Goal: Book appointment/travel/reservation

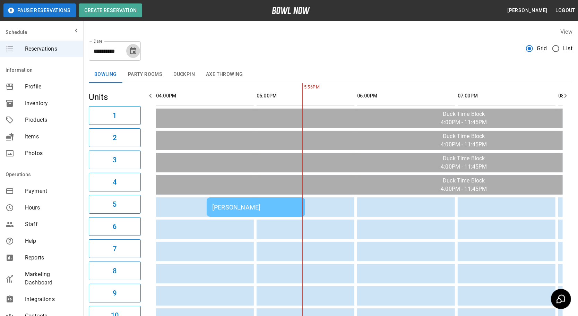
click at [133, 53] on icon "Choose date, selected date is Sep 18, 2025" at bounding box center [133, 51] width 8 height 8
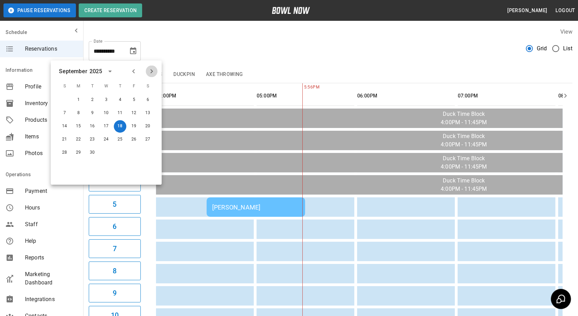
click at [152, 72] on icon "Next month" at bounding box center [151, 71] width 2 height 4
click at [66, 117] on button "5" at bounding box center [64, 113] width 12 height 12
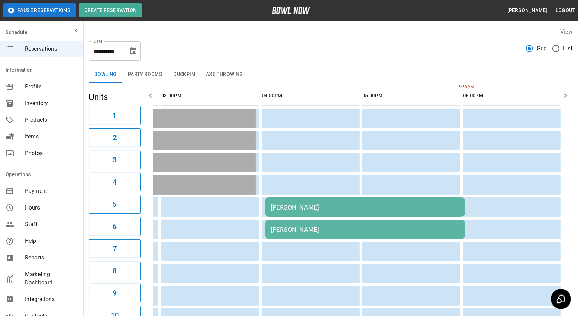
click at [132, 47] on icon "Choose date, selected date is Oct 5, 2025" at bounding box center [133, 51] width 8 height 8
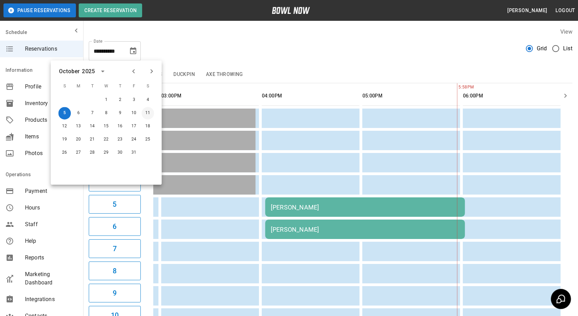
click at [147, 112] on button "11" at bounding box center [147, 113] width 12 height 12
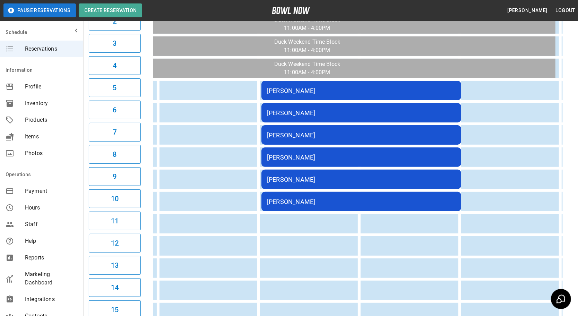
click at [309, 158] on div "[PERSON_NAME]" at bounding box center [361, 157] width 189 height 7
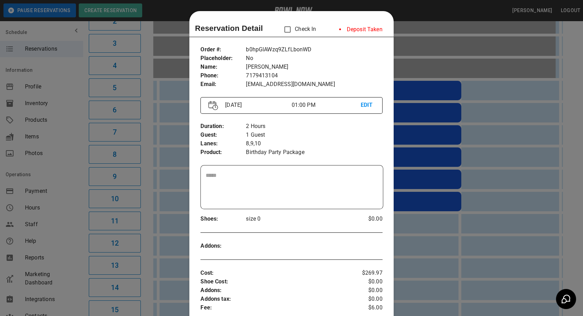
click at [362, 102] on p "EDIT" at bounding box center [368, 105] width 14 height 9
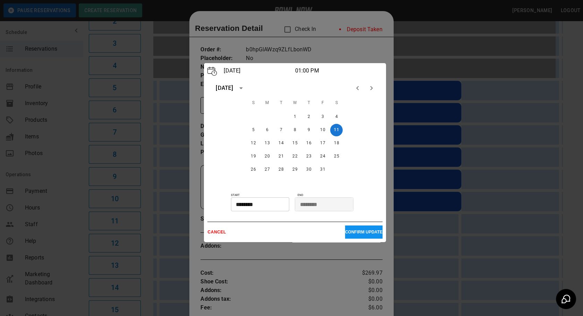
click at [366, 233] on p "CONFIRM UPDATE" at bounding box center [363, 232] width 37 height 5
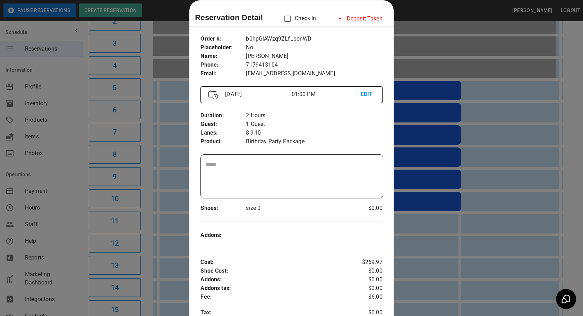
click at [495, 246] on div at bounding box center [291, 158] width 583 height 316
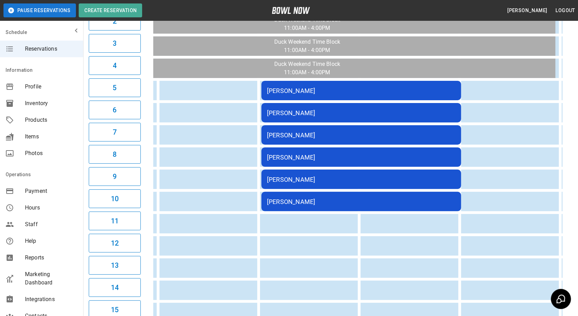
click at [304, 198] on div "[PERSON_NAME]" at bounding box center [361, 201] width 189 height 7
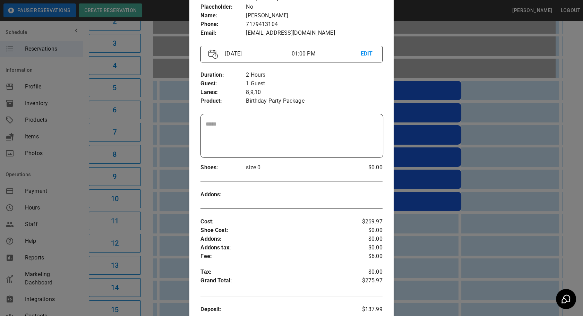
click at [412, 258] on div at bounding box center [291, 158] width 583 height 316
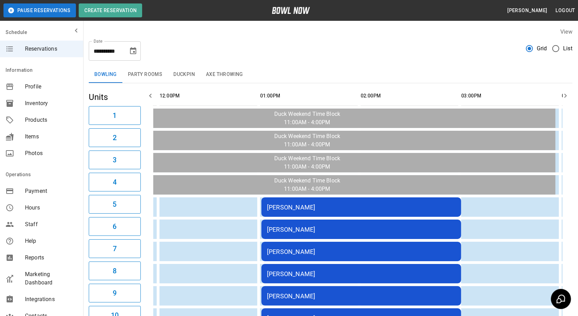
click at [132, 56] on button "Choose date, selected date is Oct 11, 2025" at bounding box center [133, 51] width 14 height 14
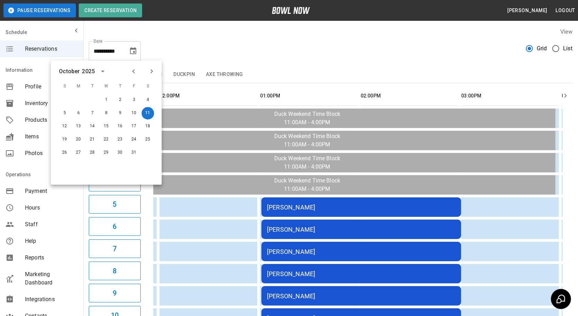
click at [98, 71] on icon "calendar view is open, switch to year view" at bounding box center [102, 71] width 8 height 8
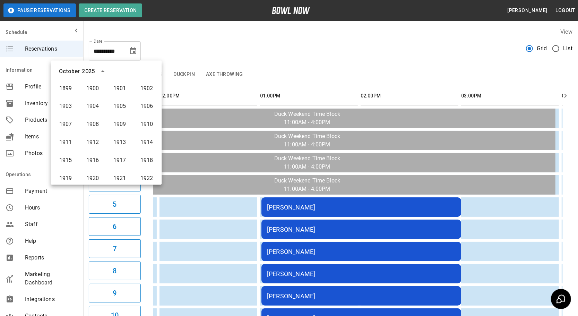
scroll to position [515, 0]
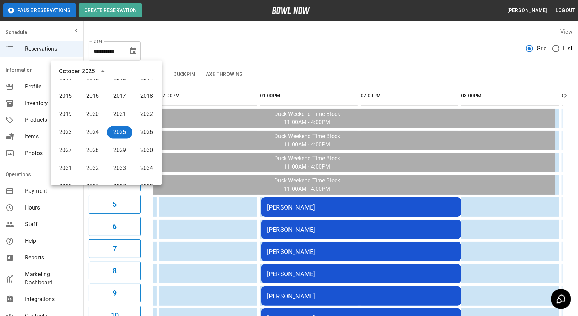
click at [201, 42] on div "**********" at bounding box center [331, 48] width 484 height 25
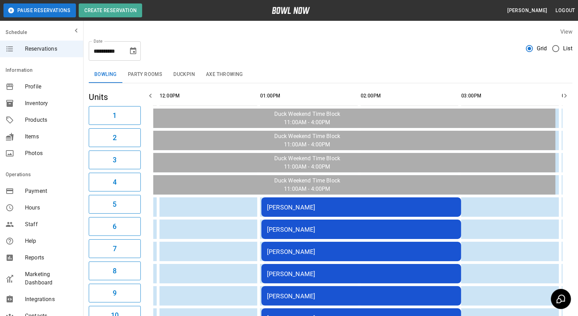
click at [136, 53] on icon "Choose date, selected date is Oct 11, 2025" at bounding box center [133, 50] width 6 height 7
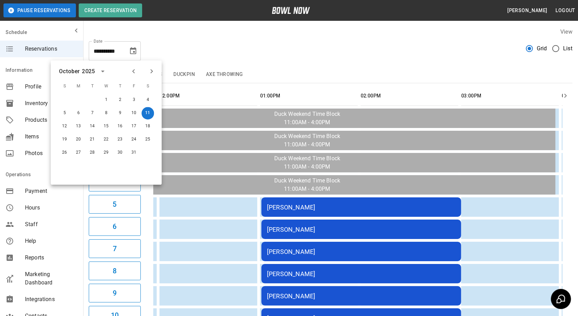
click at [317, 40] on div "**********" at bounding box center [331, 48] width 484 height 25
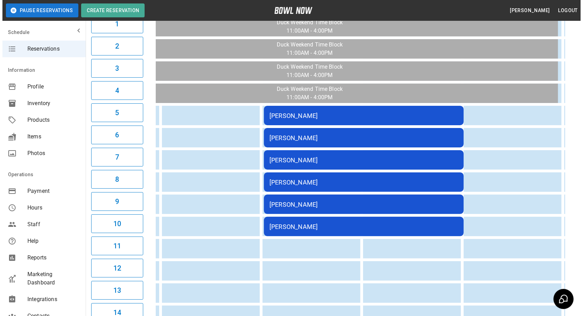
scroll to position [126, 0]
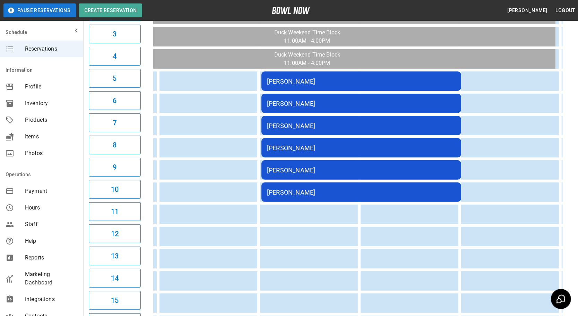
click at [317, 166] on div "[PERSON_NAME]" at bounding box center [361, 169] width 189 height 7
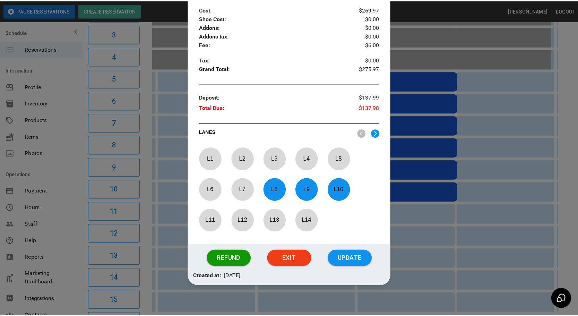
scroll to position [268, 0]
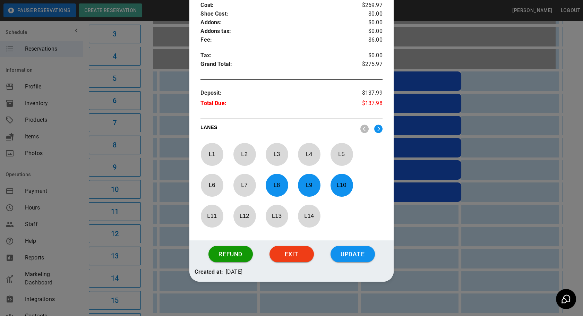
click at [545, 231] on div at bounding box center [291, 158] width 583 height 316
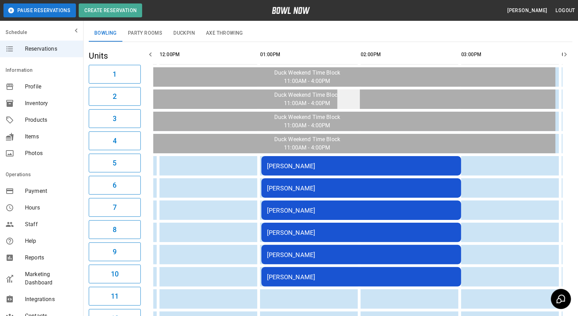
scroll to position [0, 0]
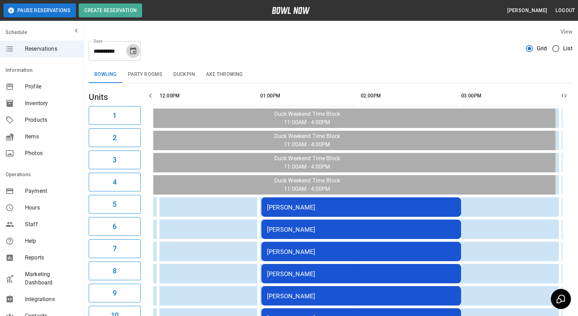
click at [132, 52] on icon "Choose date, selected date is Oct 11, 2025" at bounding box center [133, 51] width 8 height 8
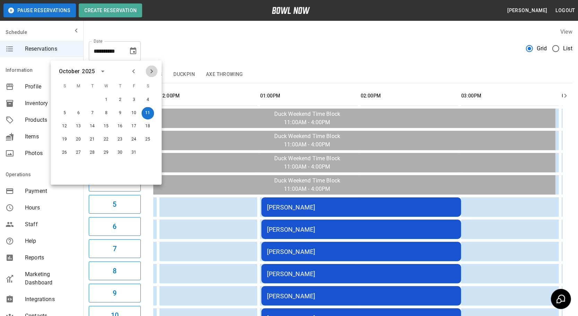
click at [153, 70] on icon "Next month" at bounding box center [151, 71] width 8 height 8
click at [168, 45] on div "**********" at bounding box center [331, 48] width 484 height 25
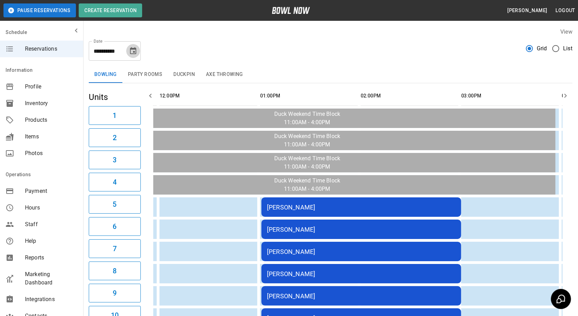
click at [134, 49] on icon "Choose date, selected date is Oct 11, 2025" at bounding box center [133, 50] width 6 height 7
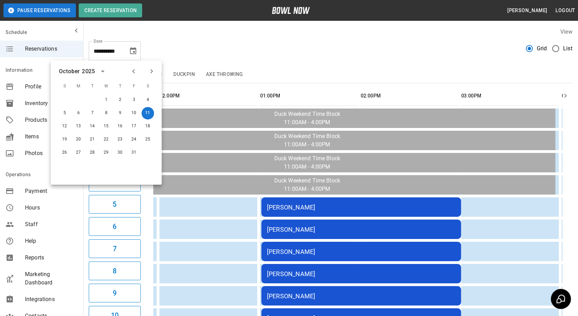
click at [133, 73] on icon "Previous month" at bounding box center [133, 71] width 8 height 8
click at [122, 128] on button "18" at bounding box center [120, 126] width 12 height 12
type input "**********"
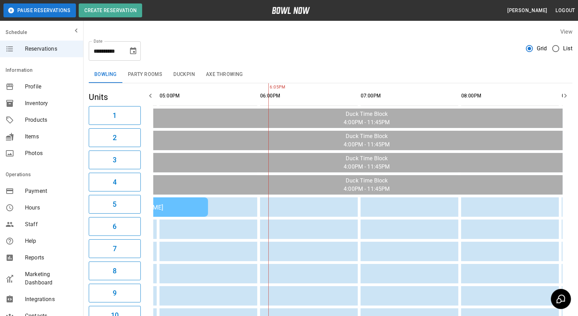
scroll to position [0, 194]
